Goal: Find specific page/section: Find specific page/section

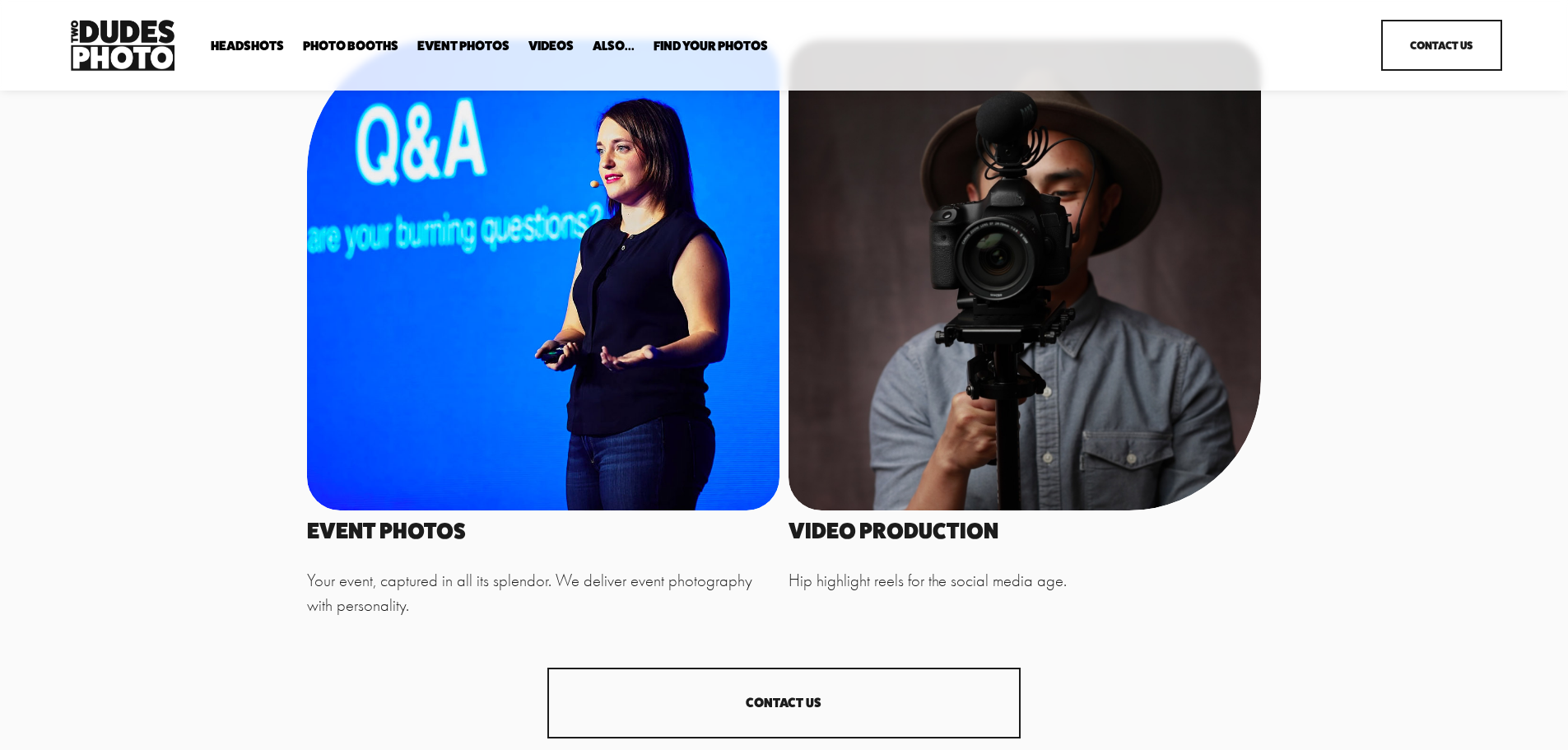
drag, startPoint x: 1575, startPoint y: 36, endPoint x: 1477, endPoint y: 217, distance: 205.8
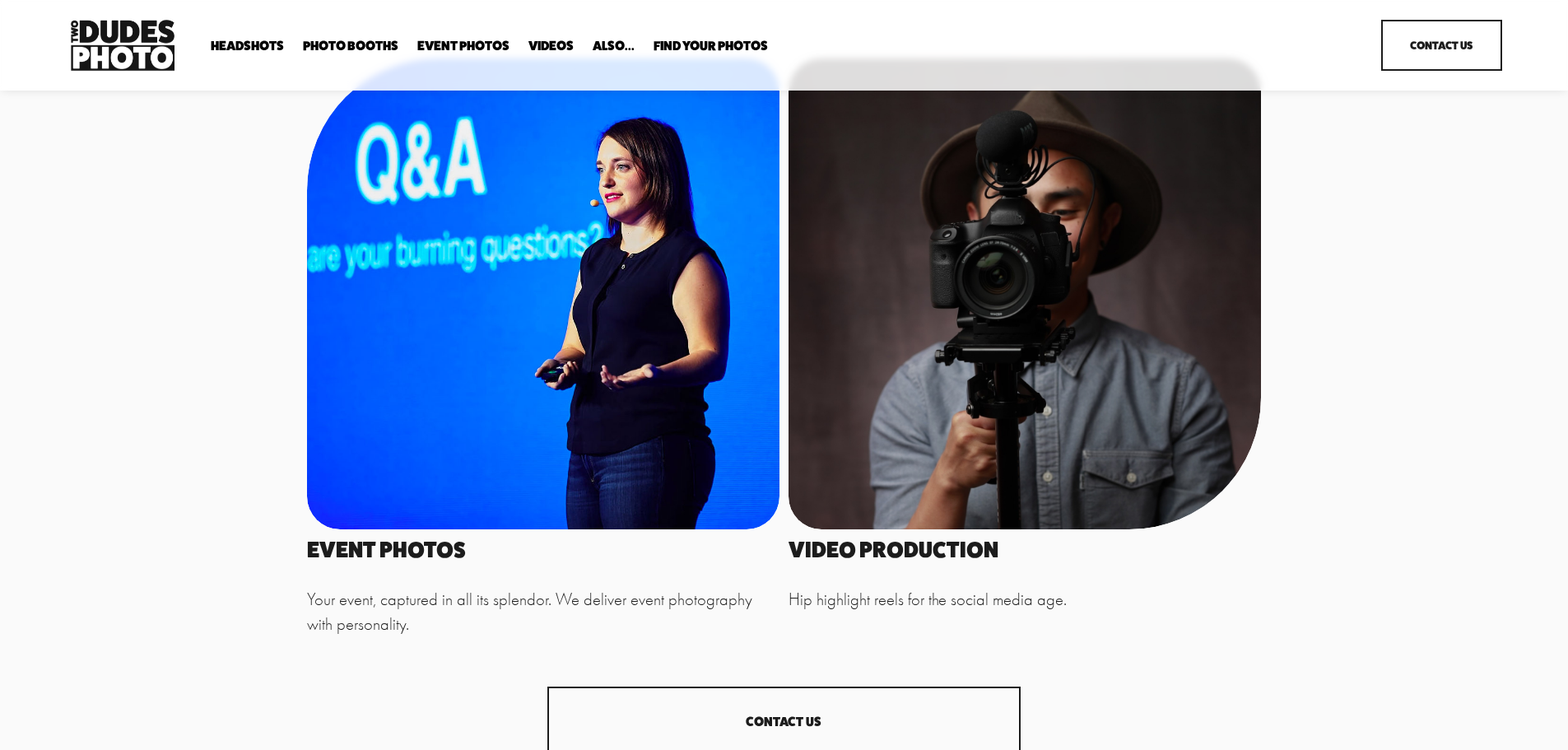
click at [0, 0] on span "Expo Headshots" at bounding box center [0, 0] width 0 height 0
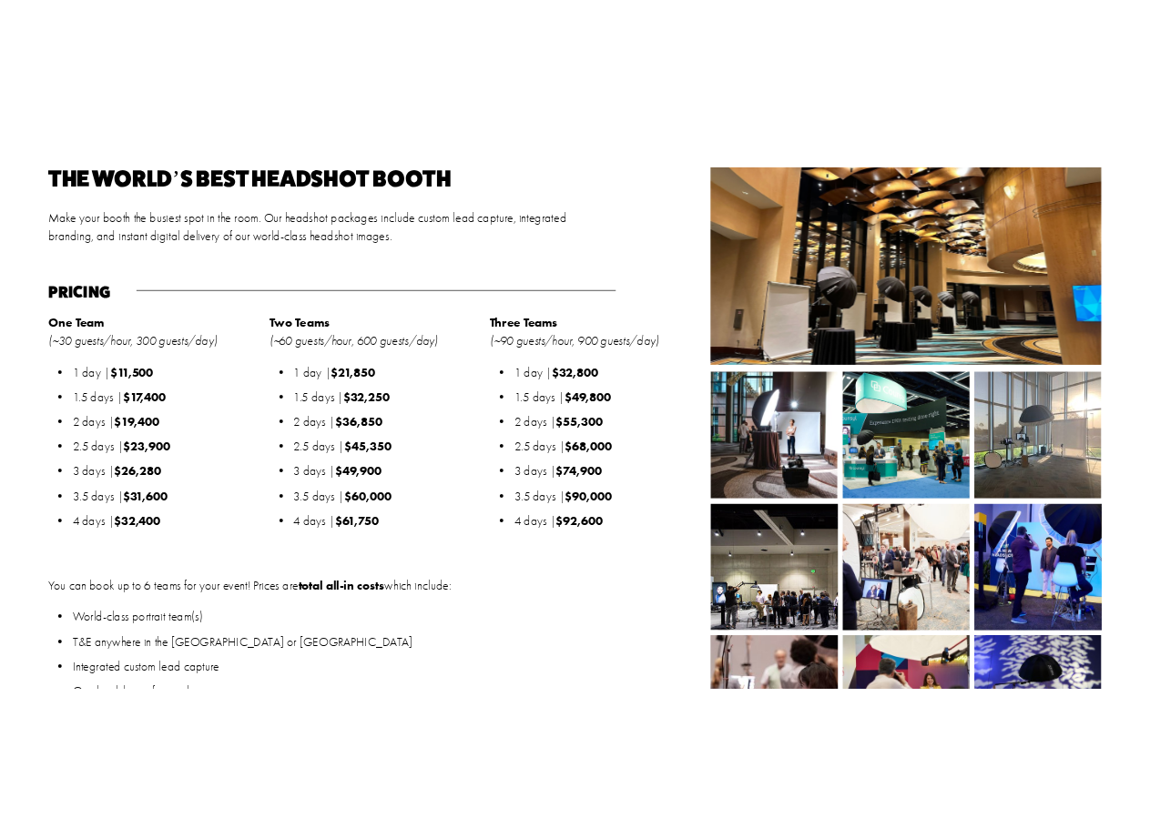
scroll to position [2137, 0]
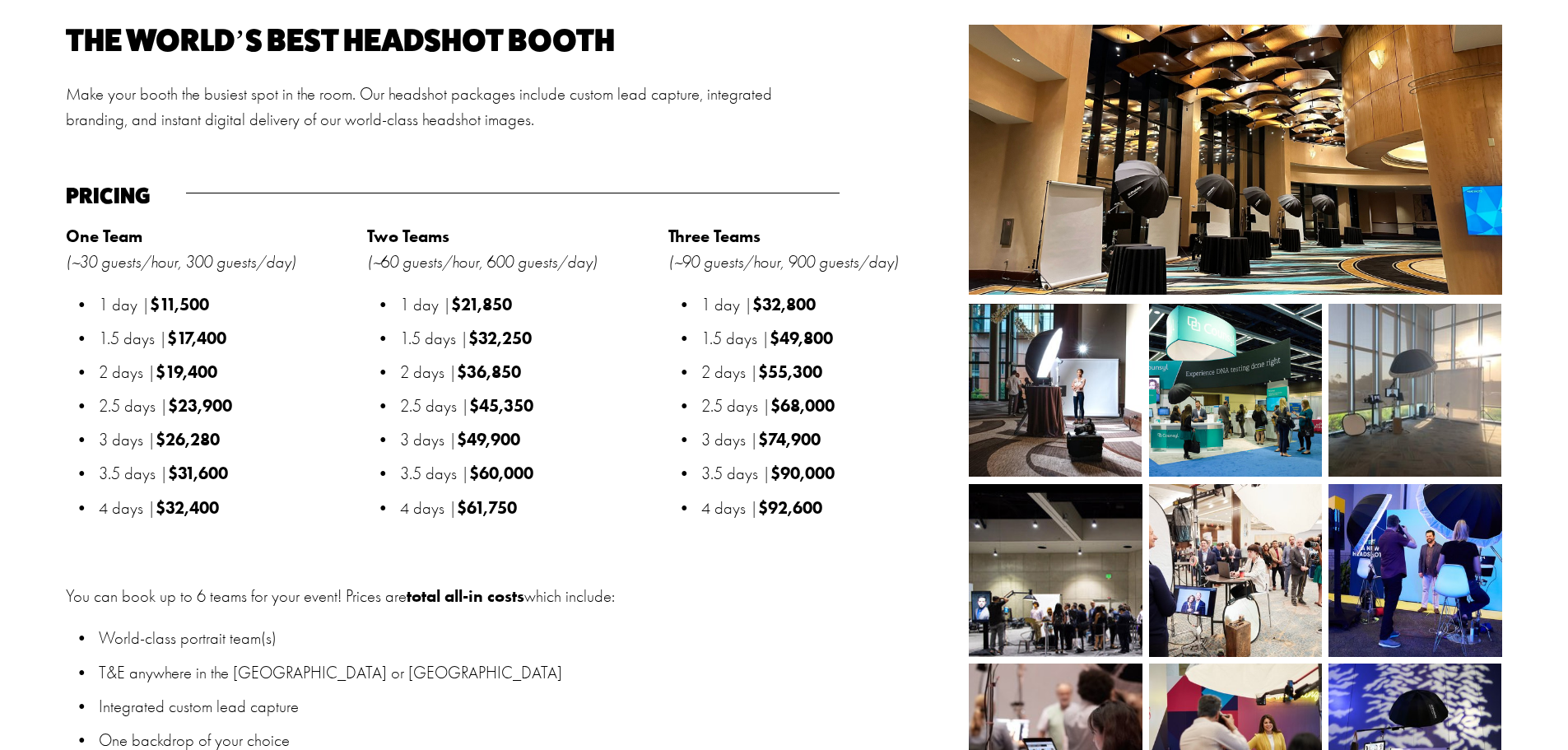
click at [558, 711] on p "Integrated custom lead capture" at bounding box center [529, 707] width 861 height 25
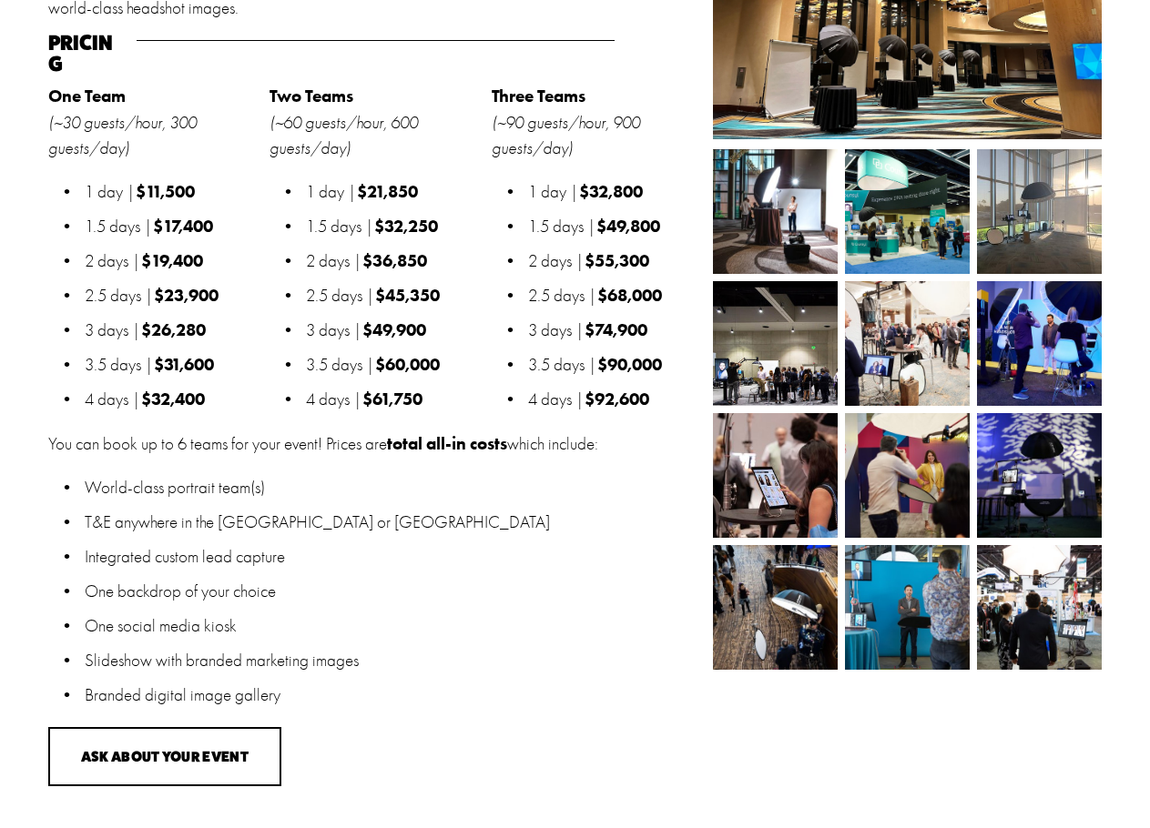
scroll to position [1807, 0]
